Goal: Task Accomplishment & Management: Check status

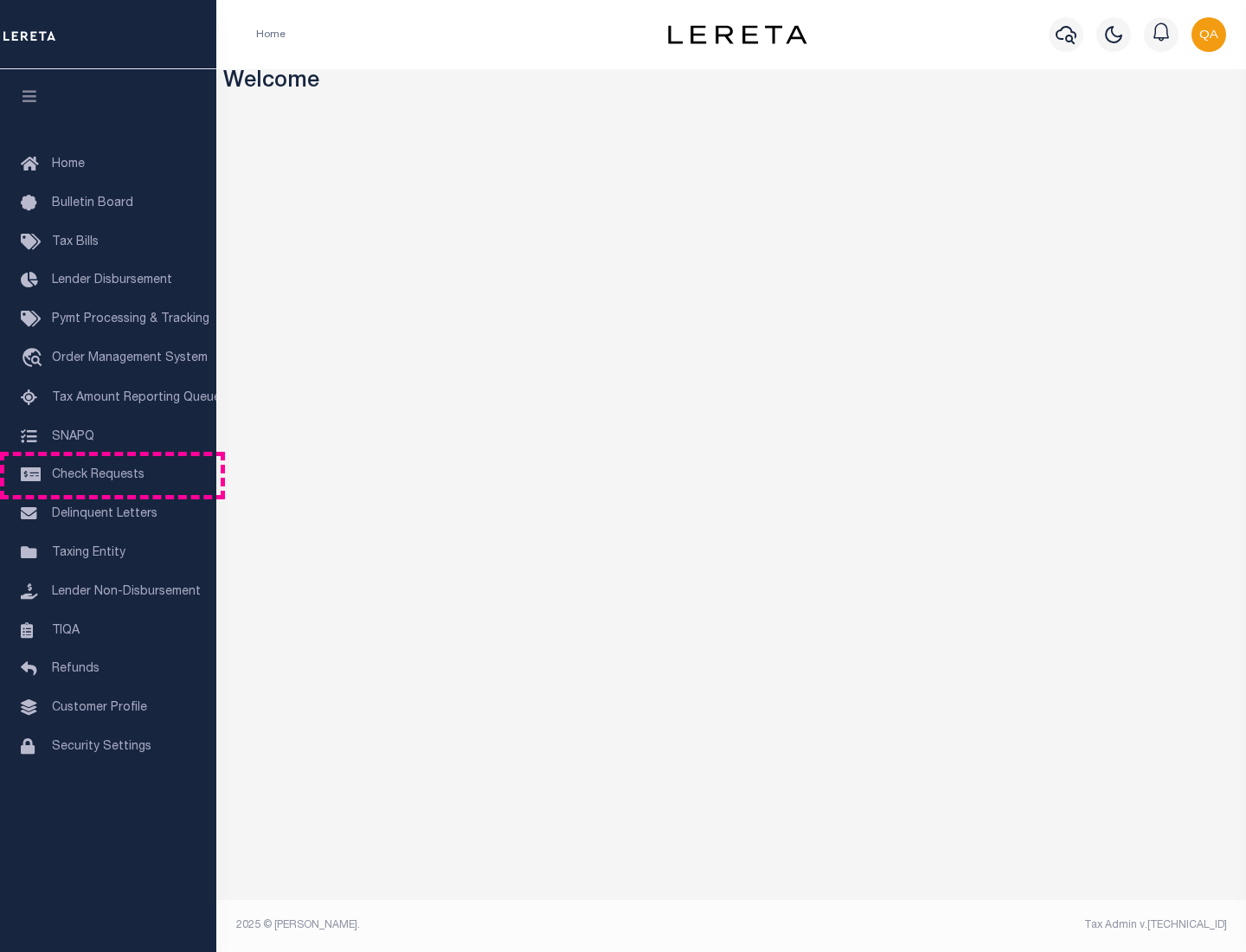
click at [109, 476] on span "Check Requests" at bounding box center [98, 475] width 92 height 12
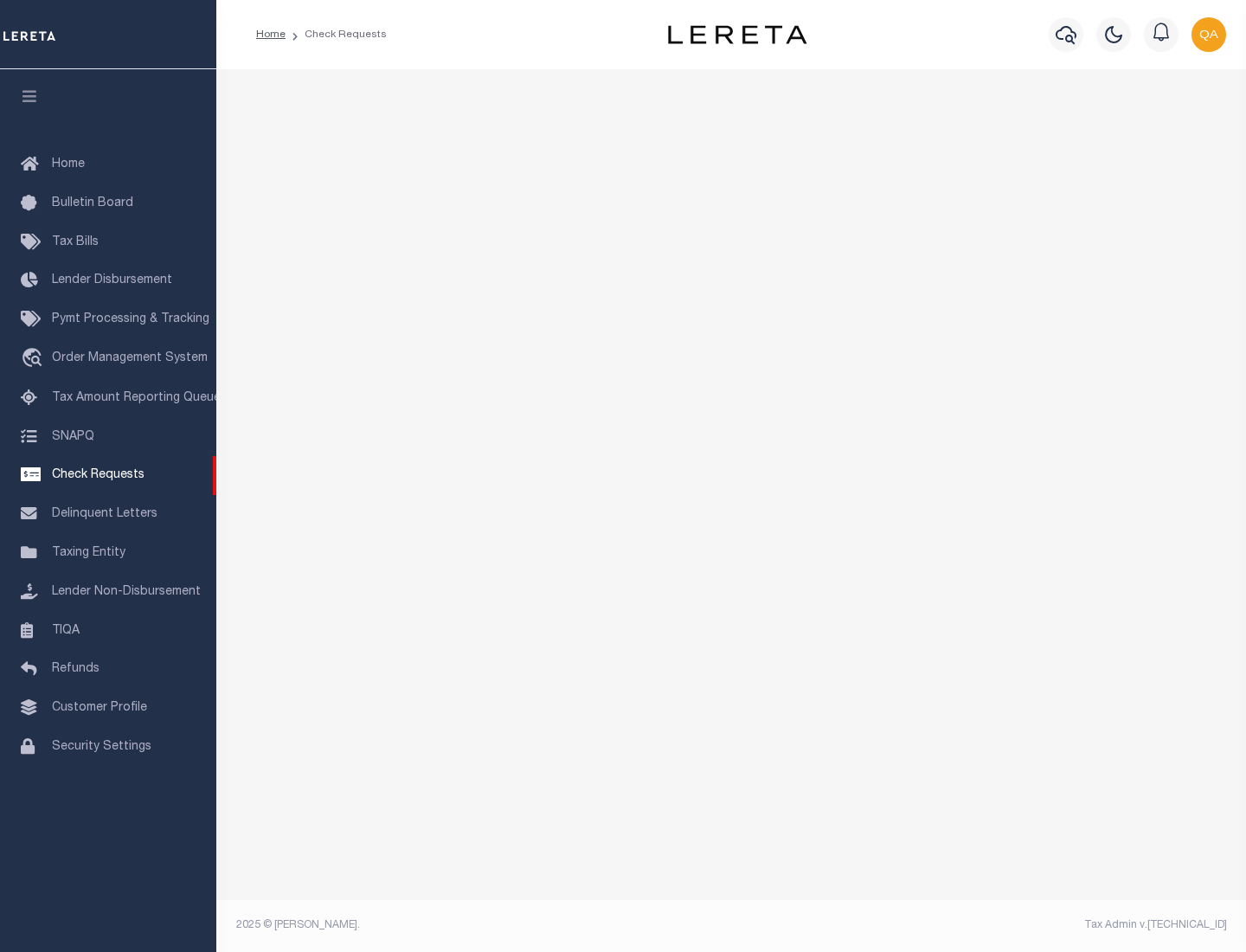
select select "50"
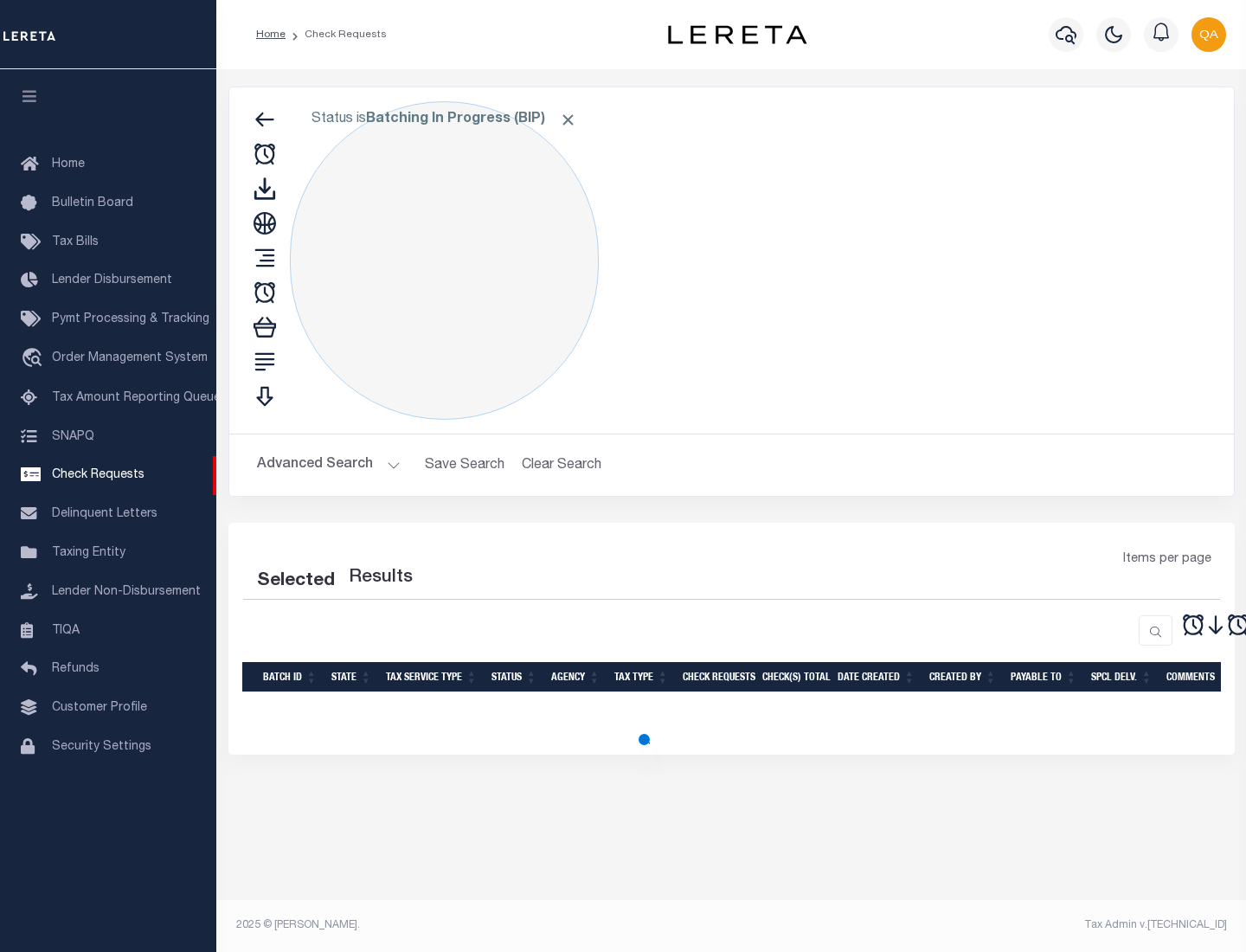
select select "50"
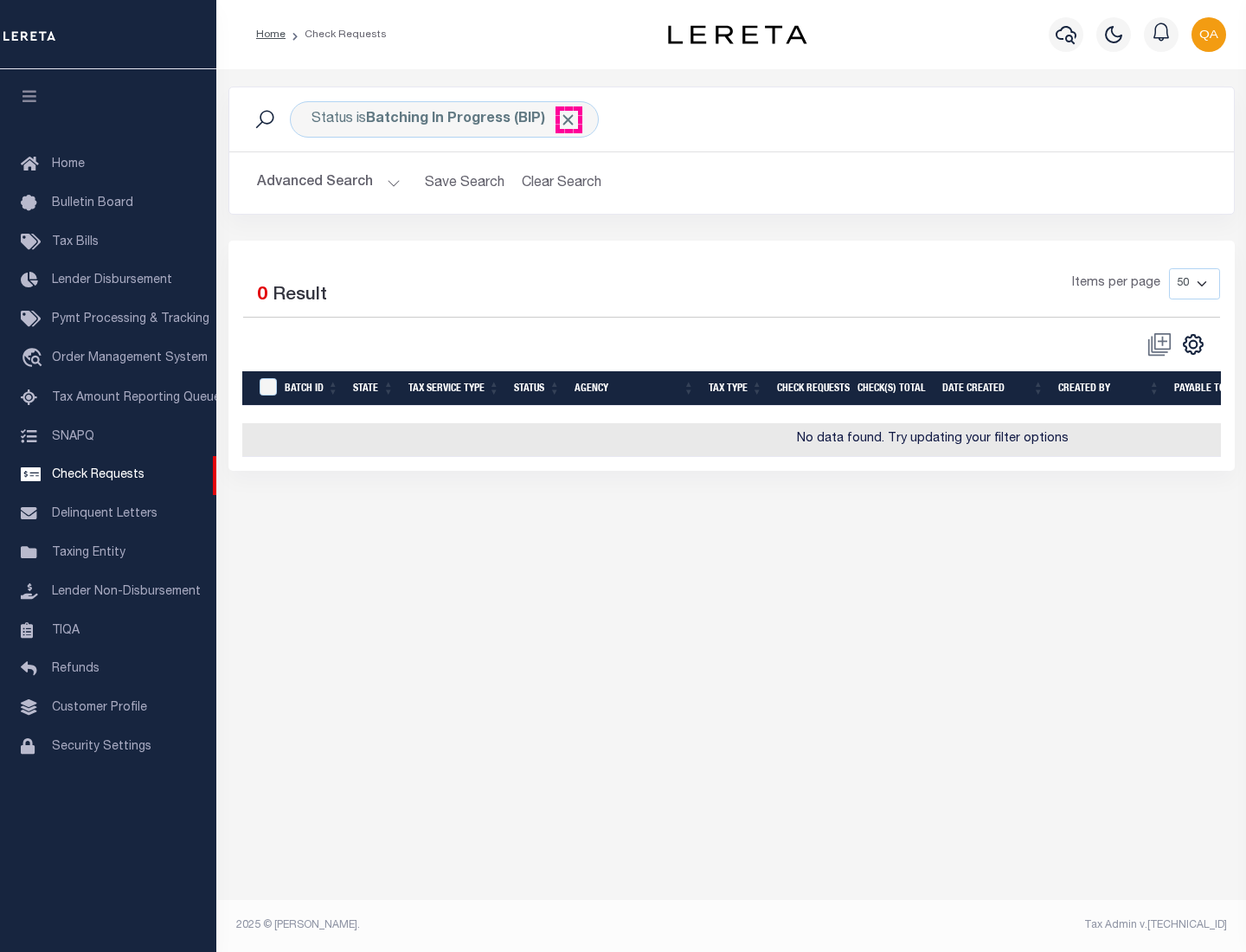
click at [569, 119] on span "Click to Remove" at bounding box center [568, 119] width 18 height 18
